Goal: Information Seeking & Learning: Learn about a topic

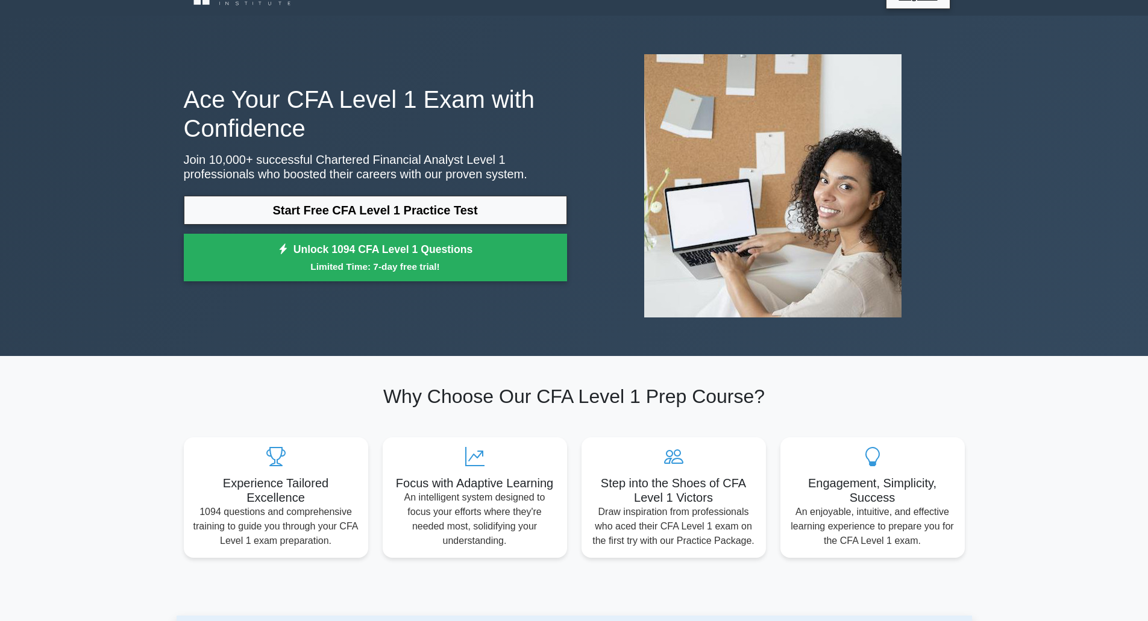
scroll to position [60, 0]
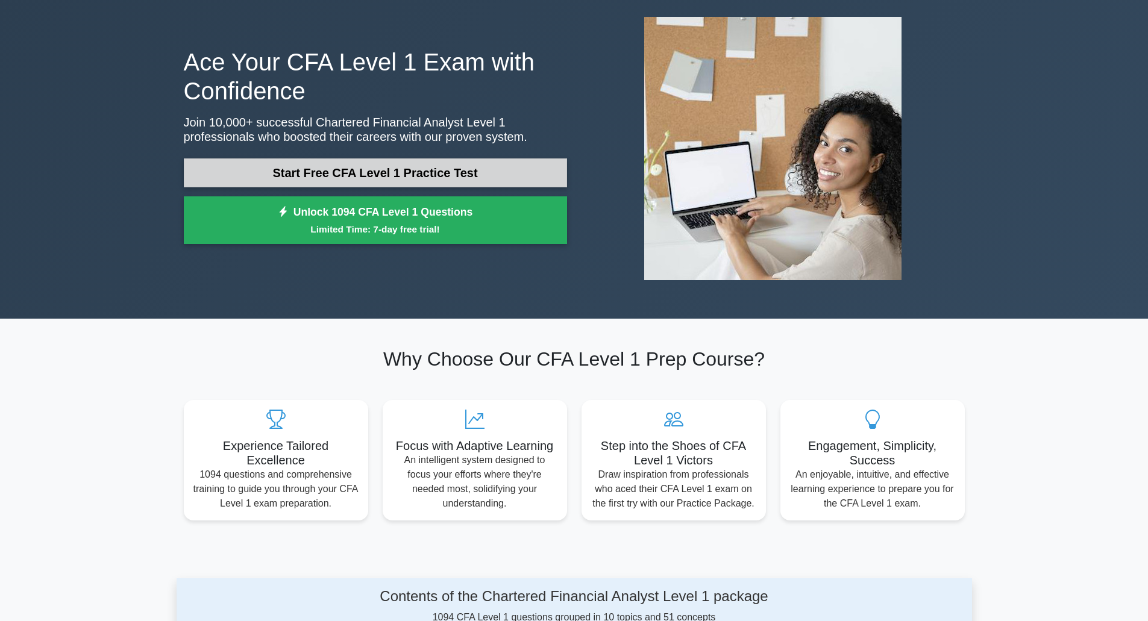
click at [396, 175] on link "Start Free CFA Level 1 Practice Test" at bounding box center [375, 172] width 383 height 29
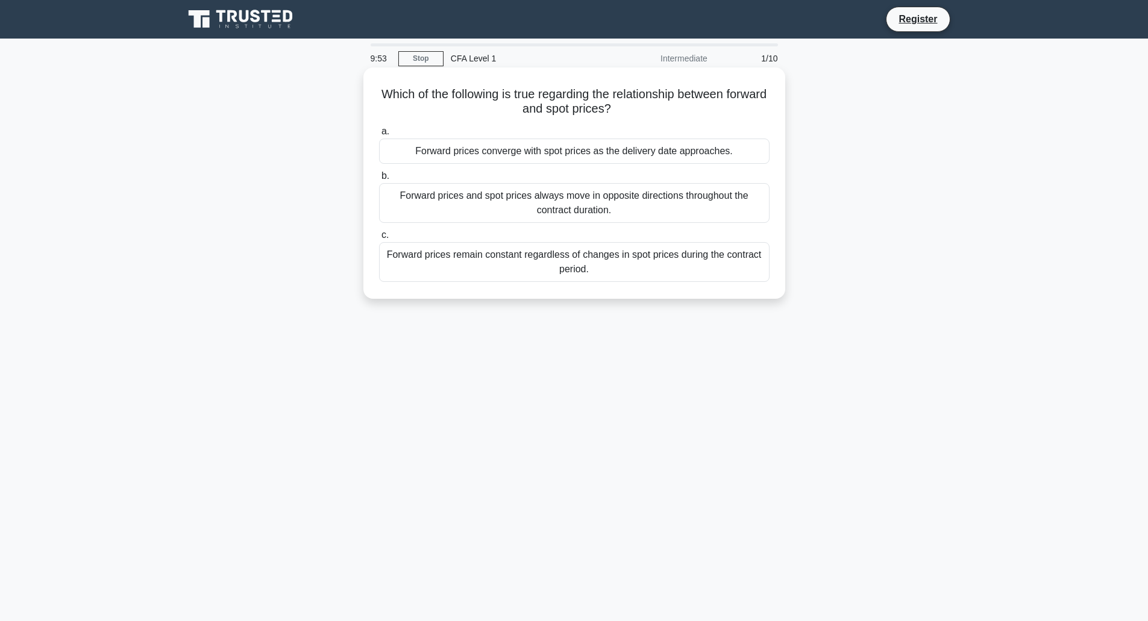
click at [577, 201] on div "Forward prices and spot prices always move in opposite directions throughout th…" at bounding box center [574, 203] width 390 height 40
click at [379, 180] on input "b. Forward prices and spot prices always move in opposite directions throughout…" at bounding box center [379, 176] width 0 height 8
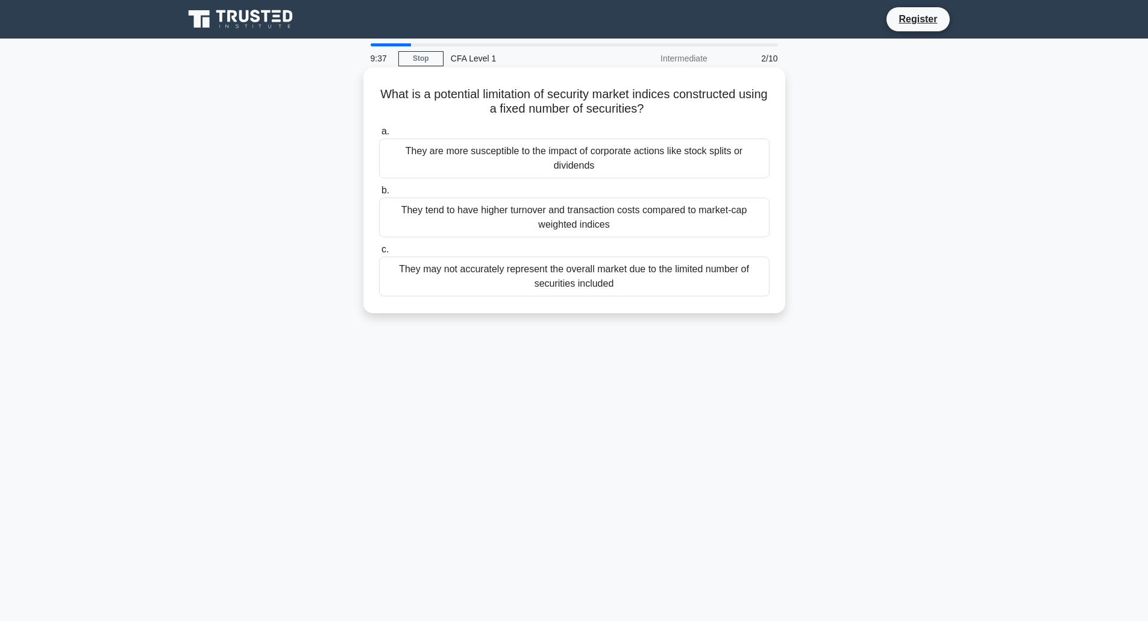
click at [628, 278] on div "They may not accurately represent the overall market due to the limited number …" at bounding box center [574, 277] width 390 height 40
click at [379, 254] on input "c. They may not accurately represent the overall market due to the limited numb…" at bounding box center [379, 250] width 0 height 8
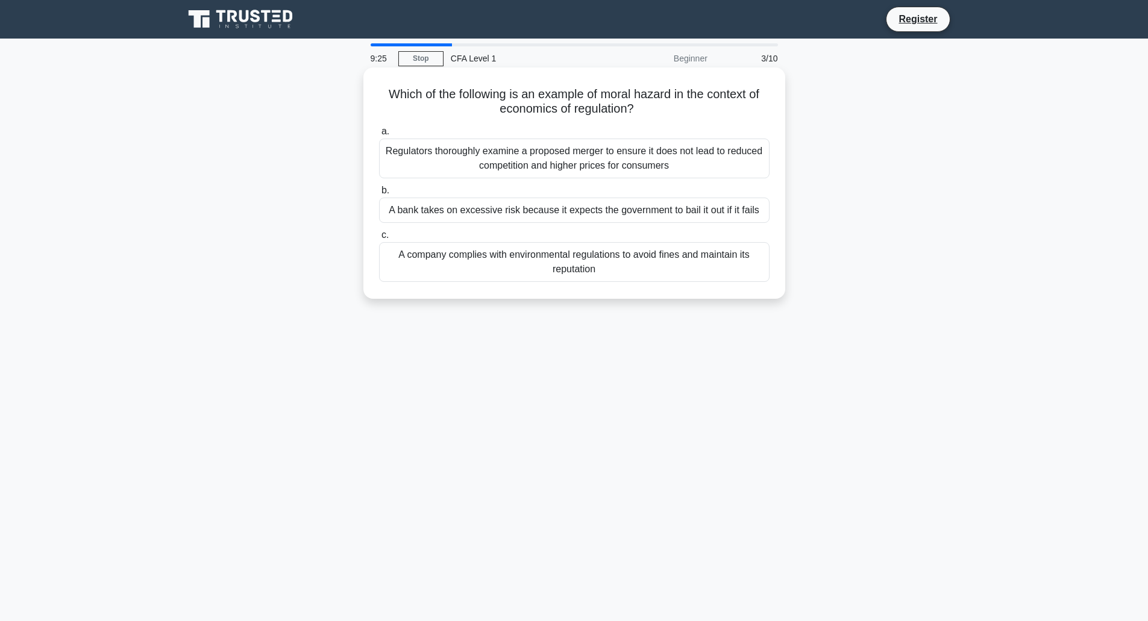
click at [631, 213] on div "A bank takes on excessive risk because it expects the government to bail it out…" at bounding box center [574, 210] width 390 height 25
click at [379, 195] on input "b. A bank takes on excessive risk because it expects the government to bail it …" at bounding box center [379, 191] width 0 height 8
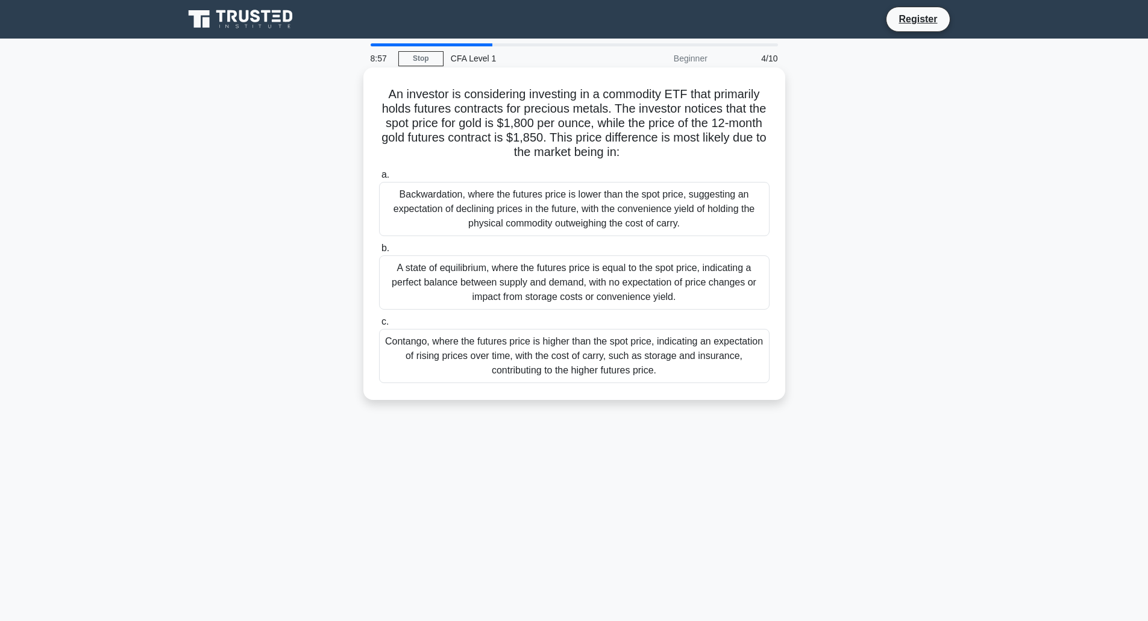
click at [601, 367] on div "Contango, where the futures price is higher than the spot price, indicating an …" at bounding box center [574, 356] width 390 height 54
click at [379, 326] on input "c. Contango, where the futures price is higher than the spot price, indicating …" at bounding box center [379, 322] width 0 height 8
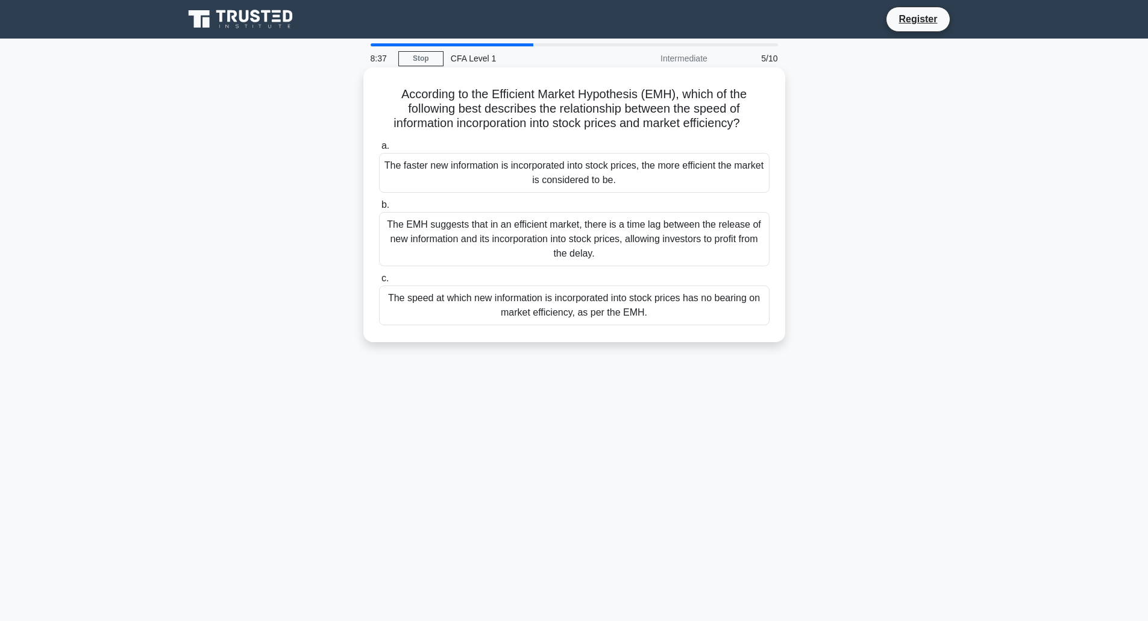
click at [571, 176] on div "The faster new information is incorporated into stock prices, the more efficien…" at bounding box center [574, 173] width 390 height 40
click at [379, 150] on input "a. The faster new information is incorporated into stock prices, the more effic…" at bounding box center [379, 146] width 0 height 8
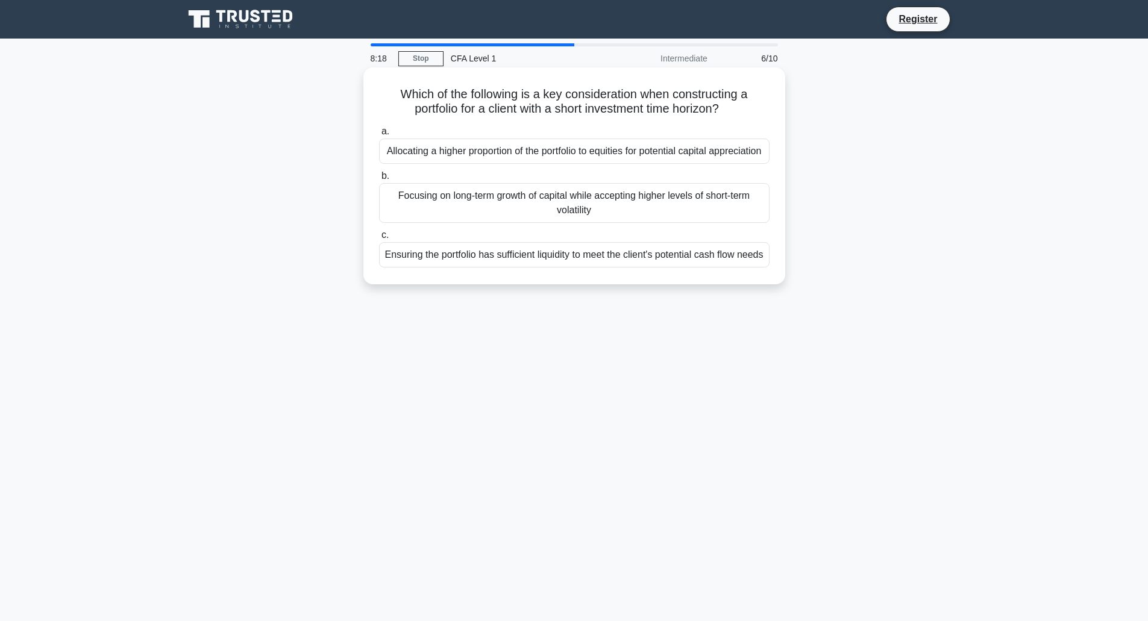
click at [587, 267] on div "Ensuring the portfolio has sufficient liquidity to meet the client's potential …" at bounding box center [574, 254] width 390 height 25
click at [379, 239] on input "c. Ensuring the portfolio has sufficient liquidity to meet the client's potenti…" at bounding box center [379, 235] width 0 height 8
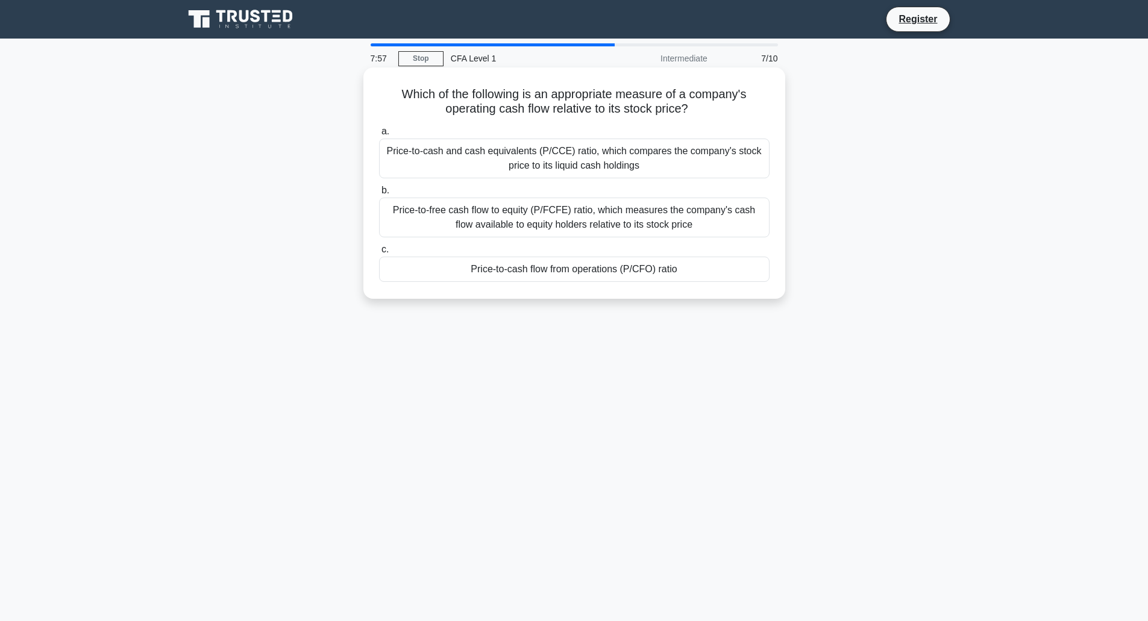
click at [500, 206] on div "Price-to-free cash flow to equity (P/FCFE) ratio, which measures the company's …" at bounding box center [574, 218] width 390 height 40
click at [379, 195] on input "b. Price-to-free cash flow to equity (P/FCFE) ratio, which measures the company…" at bounding box center [379, 191] width 0 height 8
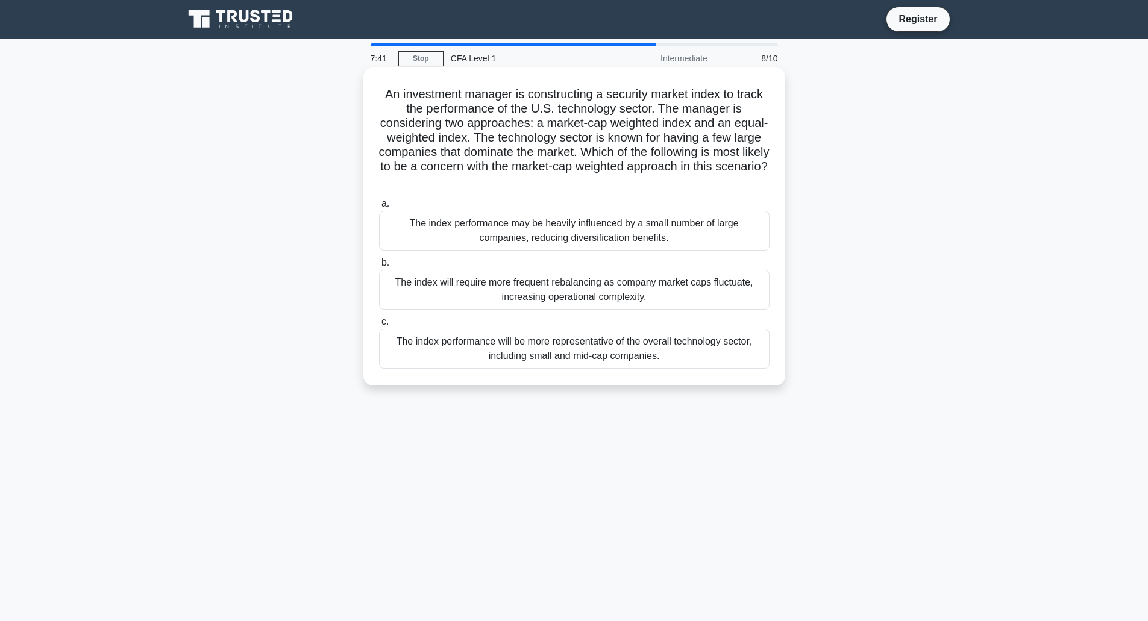
click at [625, 228] on div "The index performance may be heavily influenced by a small number of large comp…" at bounding box center [574, 231] width 390 height 40
click at [379, 208] on input "a. The index performance may be heavily influenced by a small number of large c…" at bounding box center [379, 204] width 0 height 8
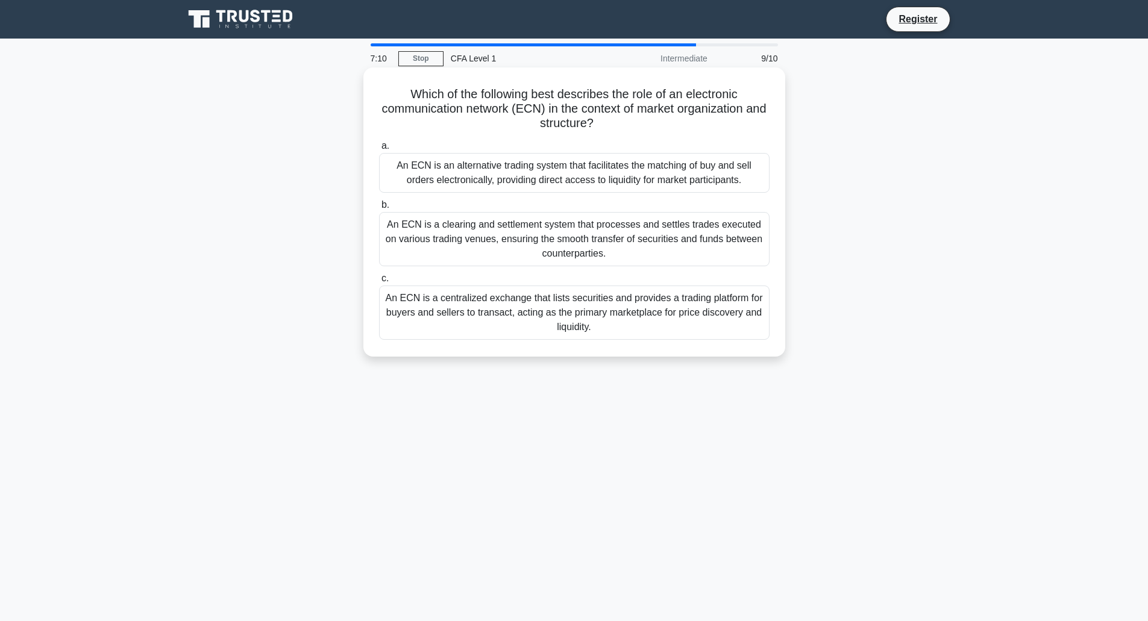
click at [538, 309] on div "An ECN is a centralized exchange that lists securities and provides a trading p…" at bounding box center [574, 313] width 390 height 54
click at [379, 283] on input "c. An ECN is a centralized exchange that lists securities and provides a tradin…" at bounding box center [379, 279] width 0 height 8
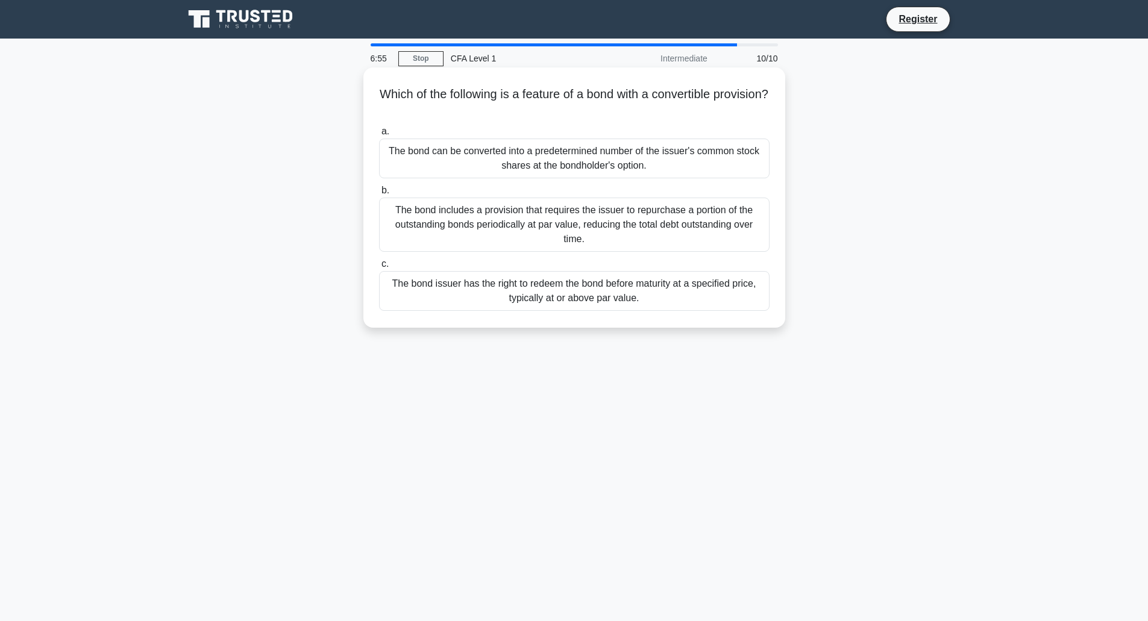
click at [552, 167] on div "The bond can be converted into a predetermined number of the issuer's common st…" at bounding box center [574, 159] width 390 height 40
click at [379, 136] on input "a. The bond can be converted into a predetermined number of the issuer's common…" at bounding box center [379, 132] width 0 height 8
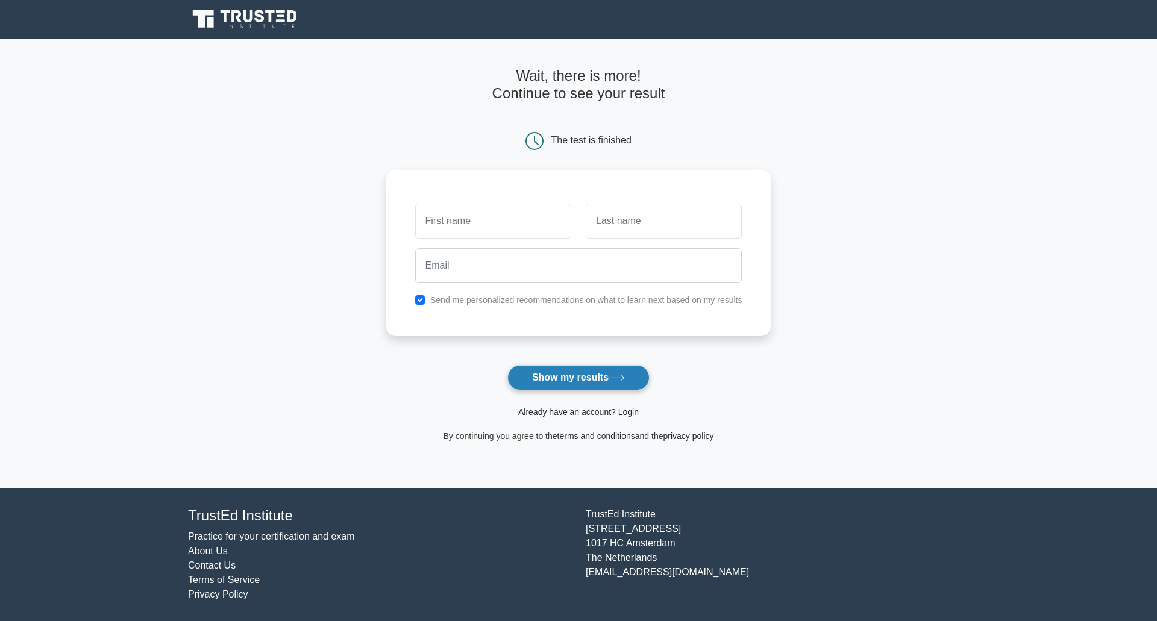
click at [583, 381] on button "Show my results" at bounding box center [578, 377] width 142 height 25
